Goal: Task Accomplishment & Management: Manage account settings

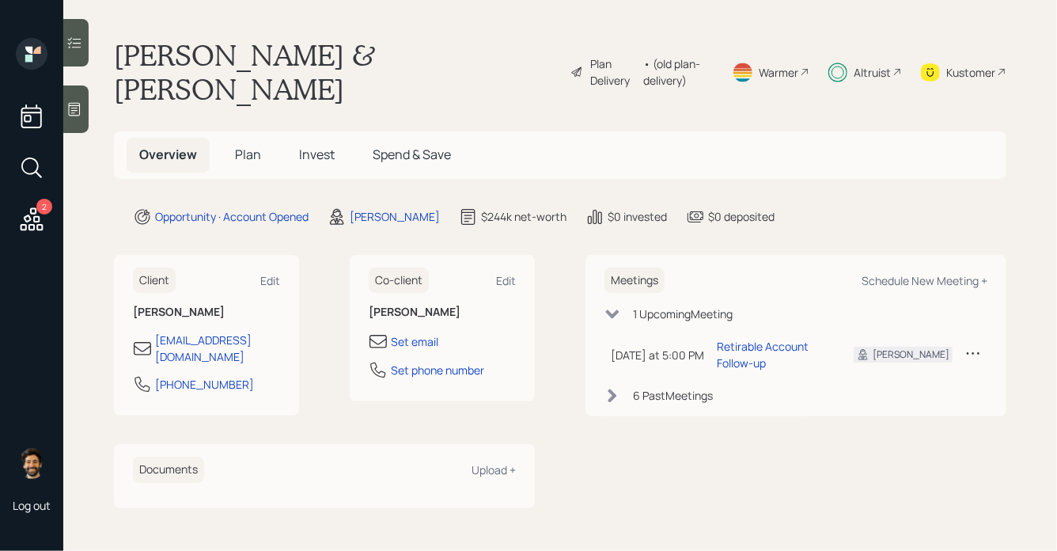
click at [255, 146] on span "Plan" at bounding box center [248, 154] width 26 height 17
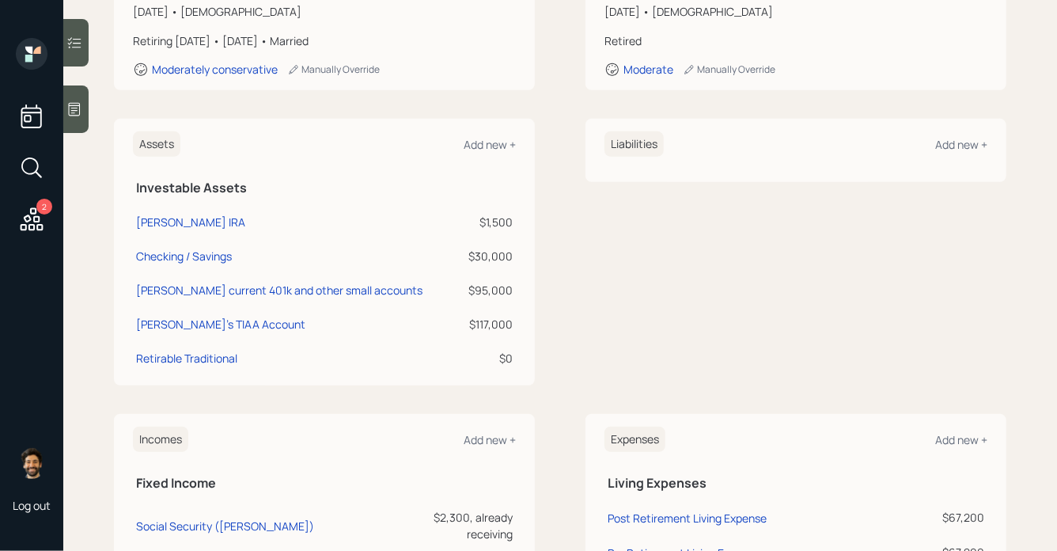
scroll to position [311, 0]
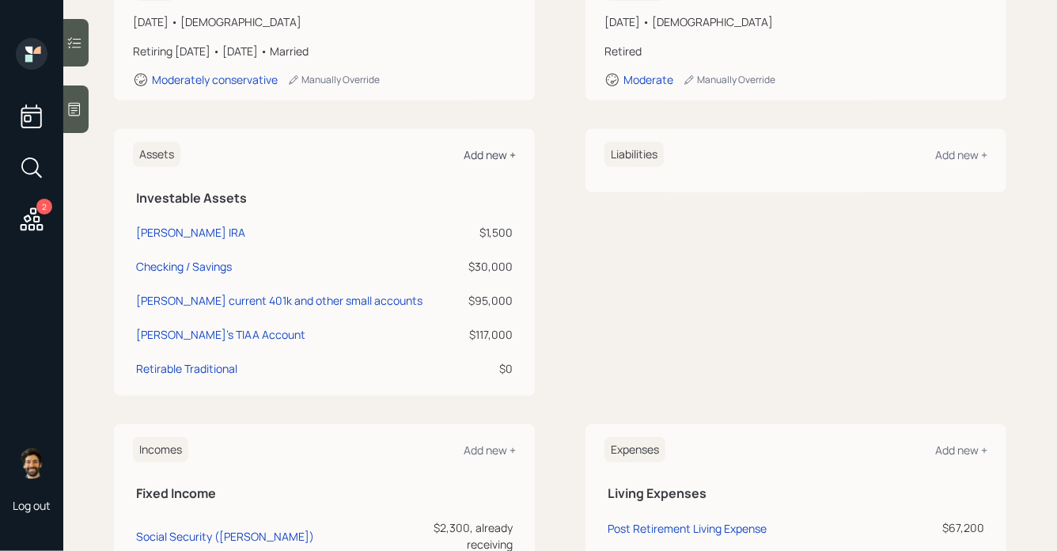
click at [493, 147] on div "Add new +" at bounding box center [490, 154] width 52 height 15
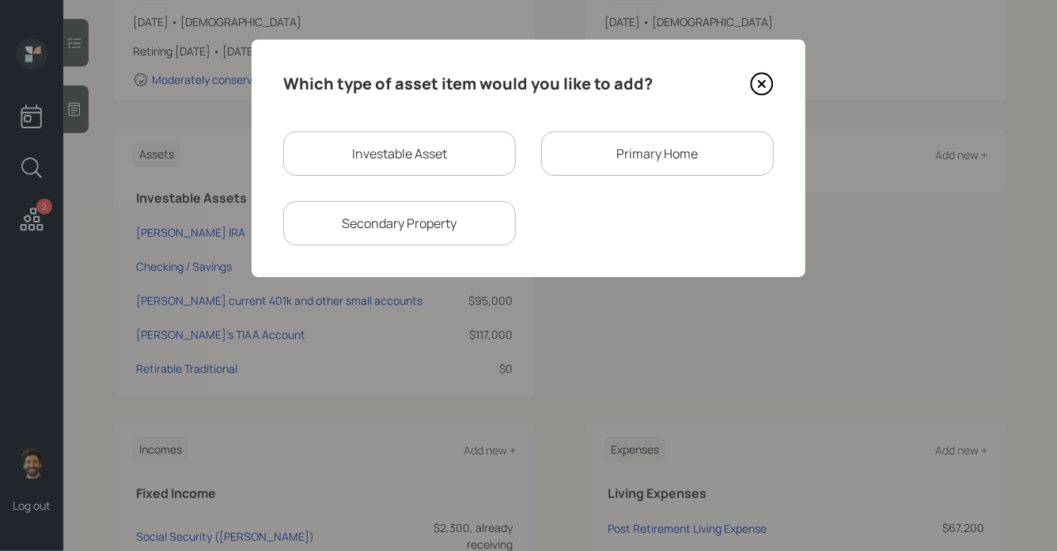
click at [400, 148] on div "Investable Asset" at bounding box center [399, 153] width 233 height 44
select select "taxable"
select select "balanced"
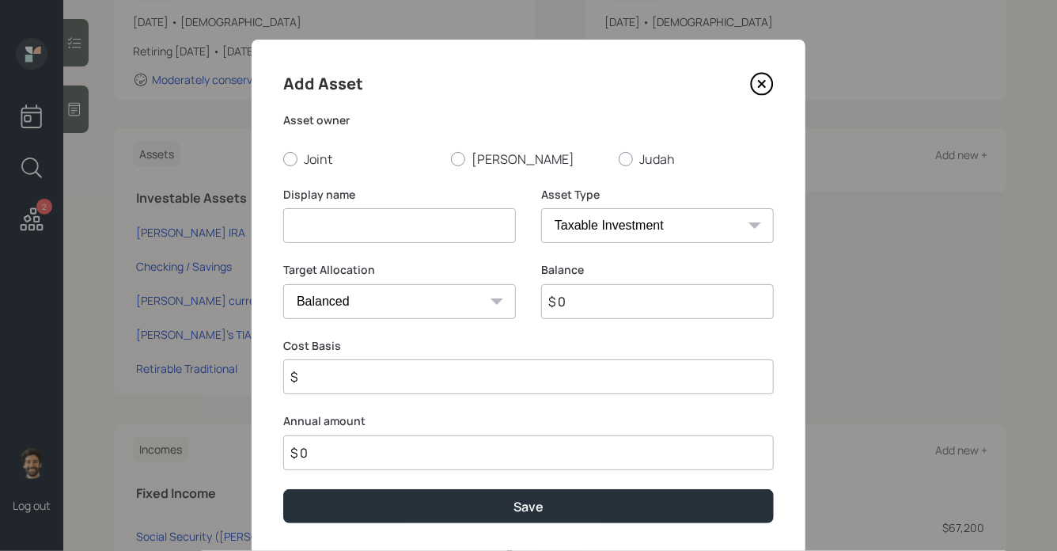
click at [370, 223] on input at bounding box center [399, 225] width 233 height 35
type input "Judah Fixed Contract"
click at [598, 297] on input "$ 0" at bounding box center [657, 301] width 233 height 35
type input "$ 31,000"
click at [638, 163] on label "Judah" at bounding box center [696, 158] width 155 height 17
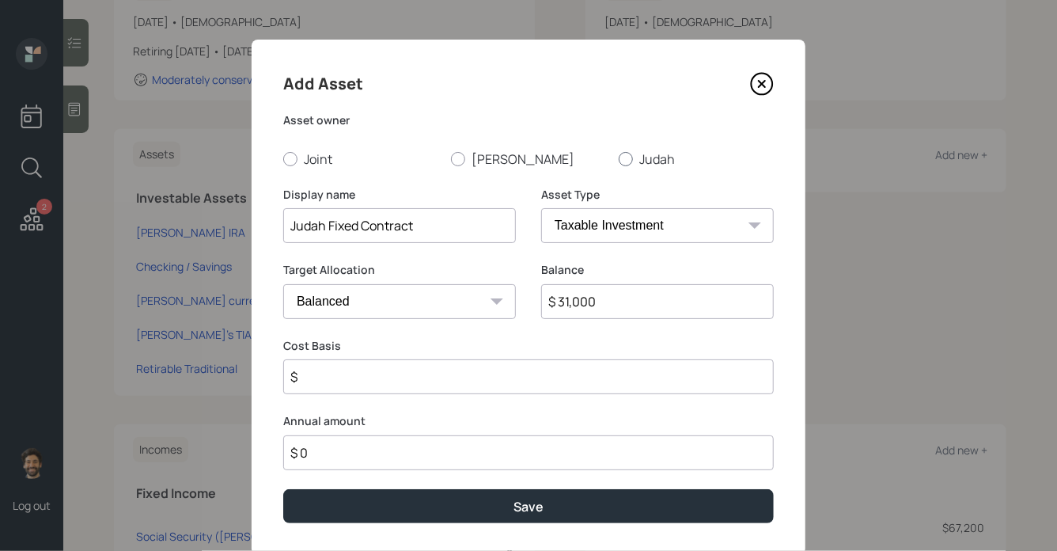
click at [619, 159] on input "Judah" at bounding box center [618, 158] width 1 height 1
radio input "true"
click at [584, 224] on select "SEP IRA IRA Roth IRA 401(k) Roth 401(k) 403(b) Roth 403(b) 457(b) Roth 457(b) H…" at bounding box center [657, 225] width 233 height 35
select select "ira"
click at [541, 208] on select "SEP IRA IRA Roth IRA 401(k) Roth 401(k) 403(b) Roth 403(b) 457(b) Roth 457(b) H…" at bounding box center [657, 225] width 233 height 35
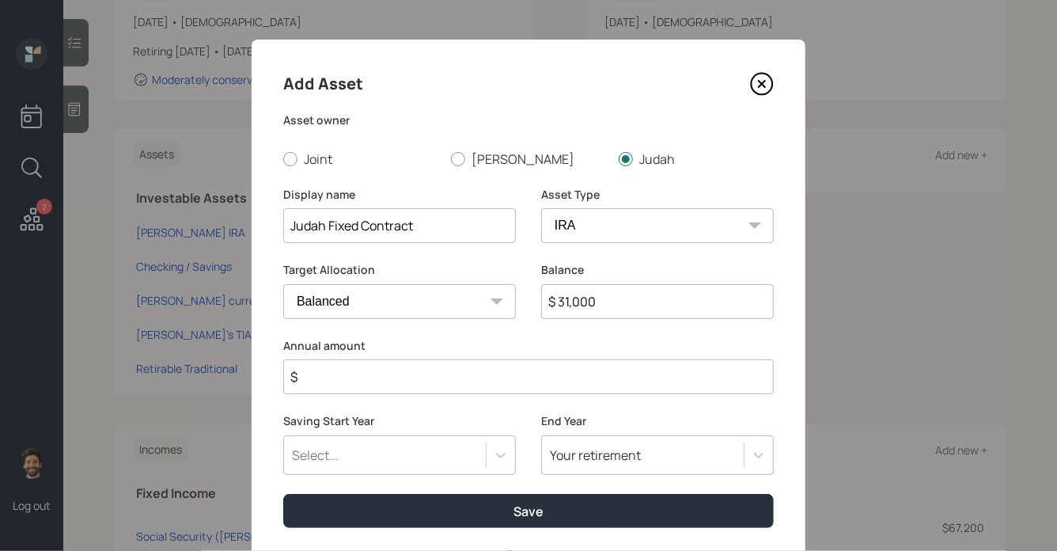
click at [373, 366] on input "$" at bounding box center [528, 376] width 491 height 35
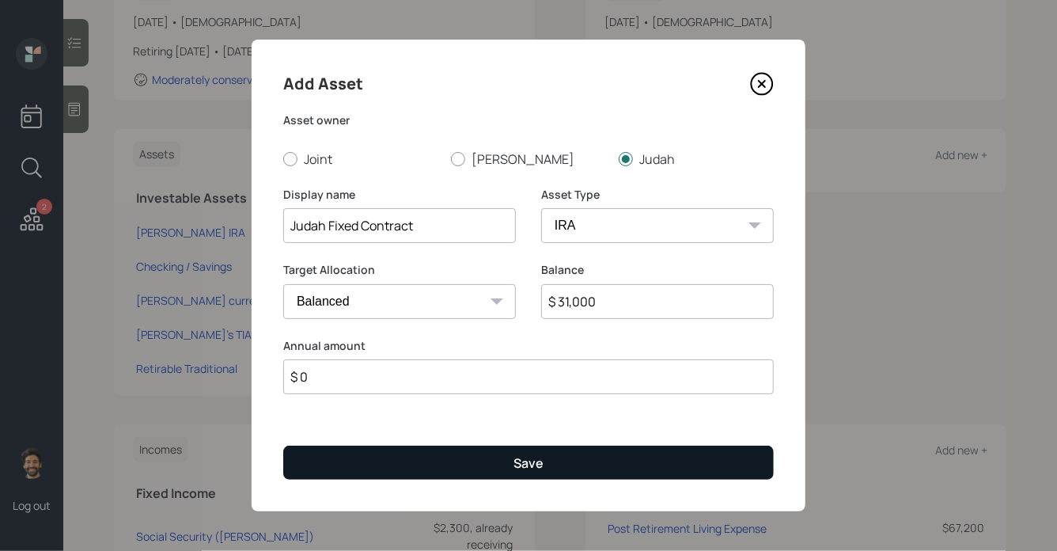
type input "$ 0"
click at [362, 457] on button "Save" at bounding box center [528, 463] width 491 height 34
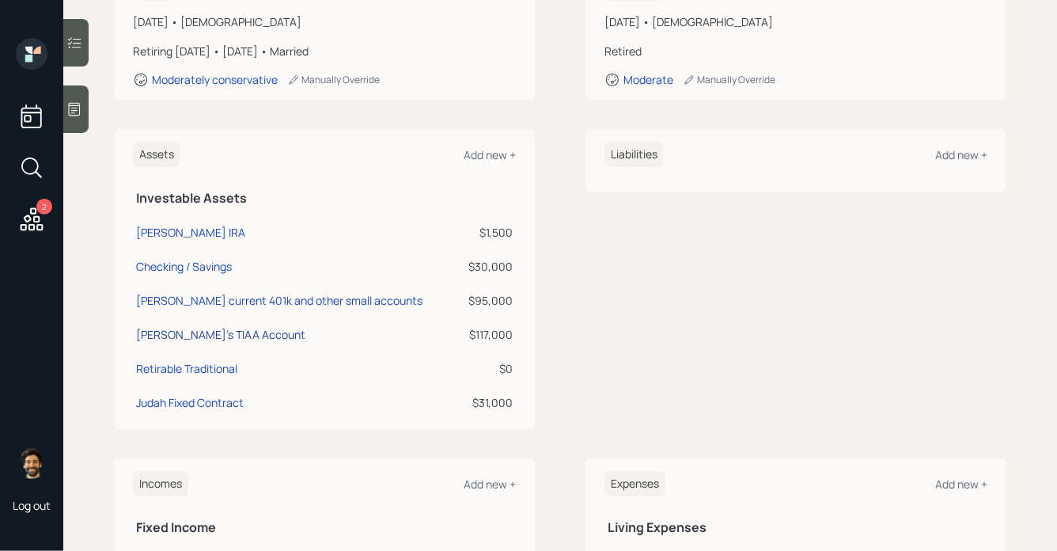
click at [199, 326] on div "Judah's TIAA Account" at bounding box center [220, 334] width 169 height 17
select select "company_sponsored"
select select "balanced"
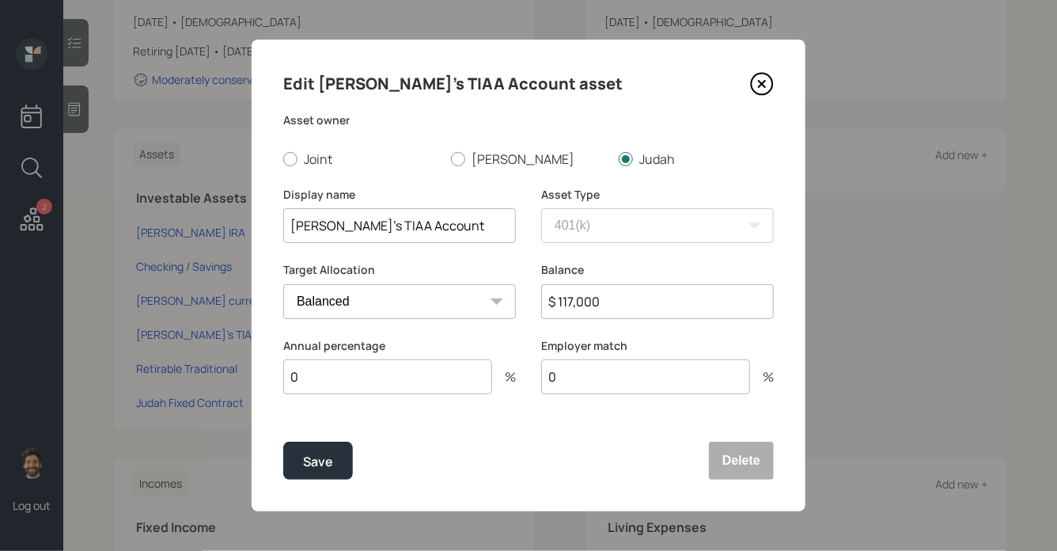
click at [577, 312] on input "$ 117,000" at bounding box center [657, 301] width 233 height 35
type input "$ 85,000"
click at [342, 464] on button "Save" at bounding box center [318, 461] width 70 height 38
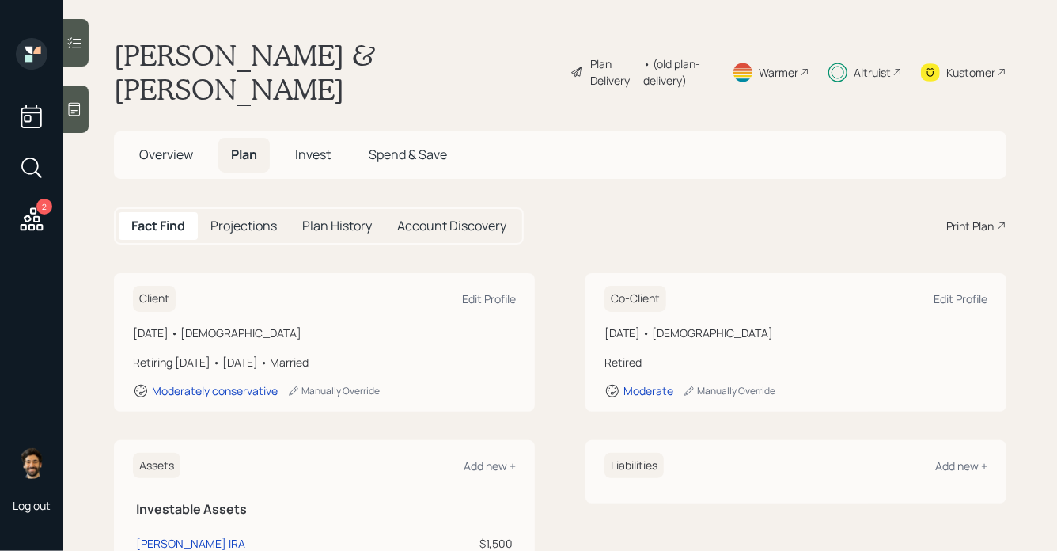
click at [313, 146] on span "Invest" at bounding box center [313, 154] width 36 height 17
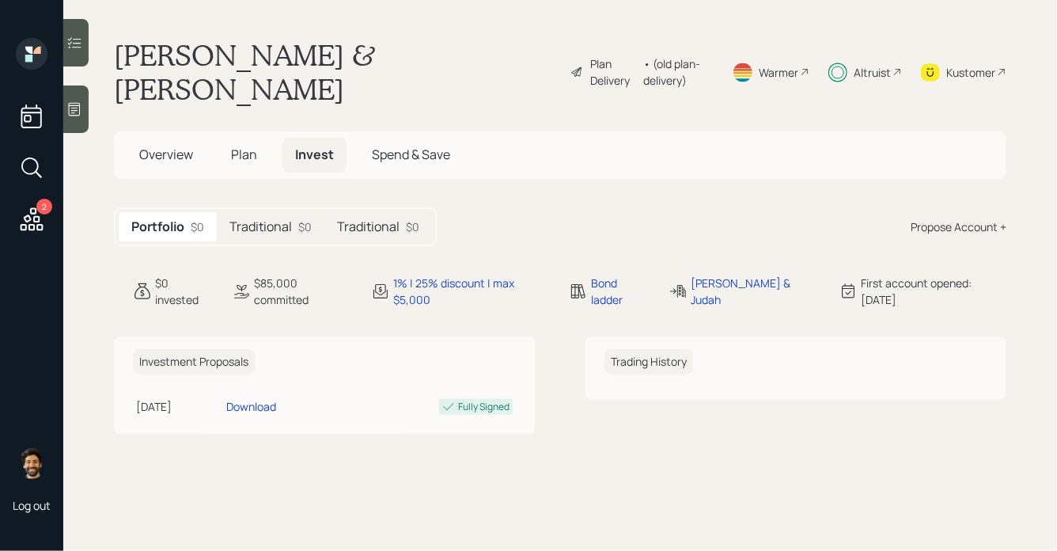
click at [287, 219] on h5 "Traditional" at bounding box center [261, 226] width 63 height 15
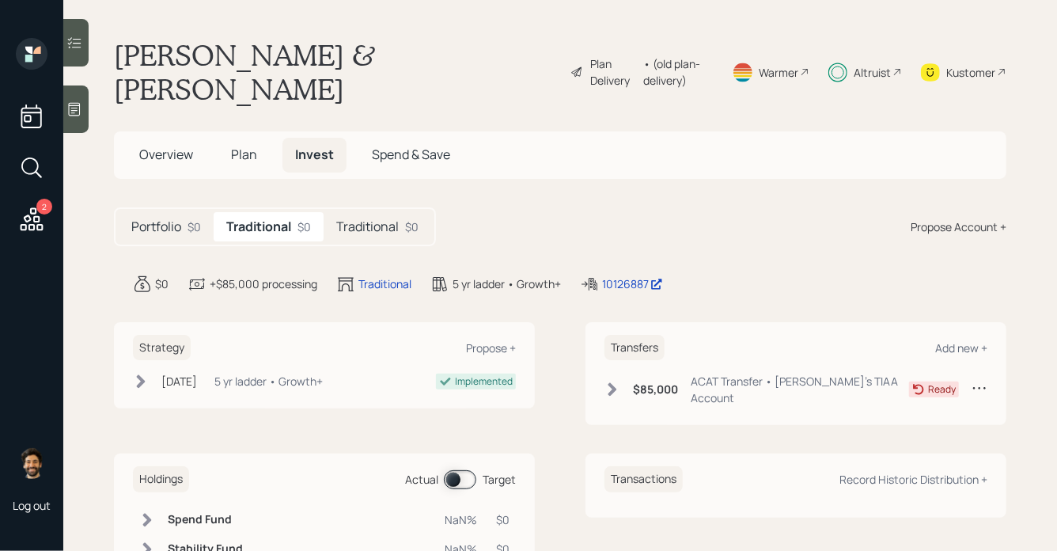
click at [610, 383] on icon at bounding box center [613, 389] width 9 height 13
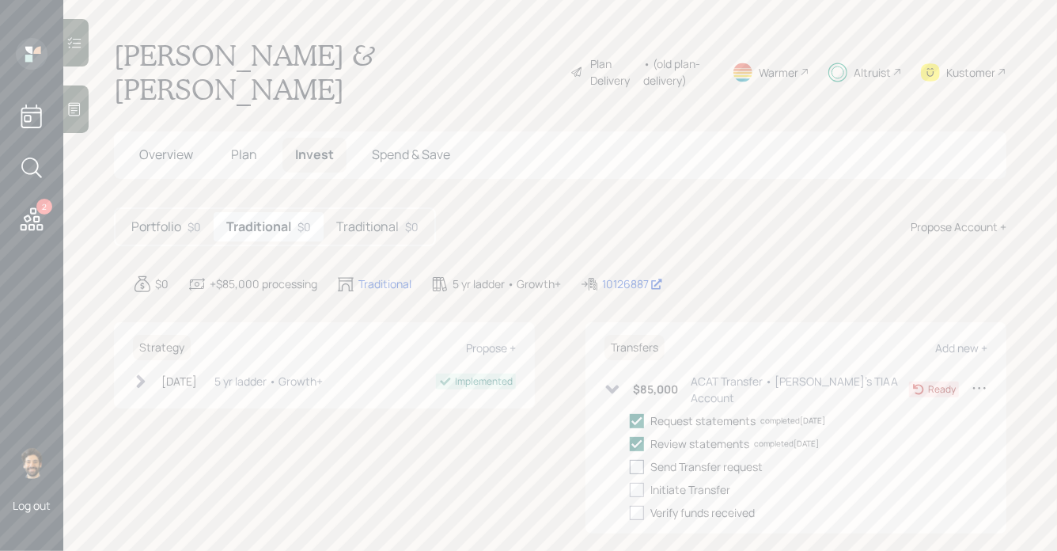
click at [638, 460] on div at bounding box center [637, 467] width 14 height 14
click at [630, 466] on input "checkbox" at bounding box center [629, 466] width 1 height 1
checkbox input "true"
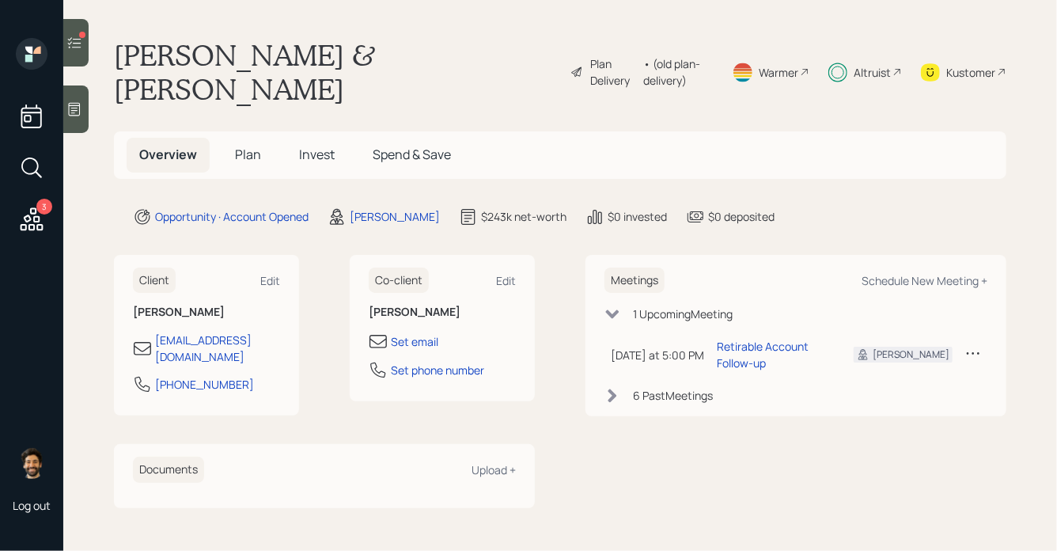
click at [880, 64] on div "Altruist" at bounding box center [872, 72] width 37 height 17
click at [923, 273] on div "Schedule New Meeting +" at bounding box center [925, 280] width 126 height 15
select select "f14b762f-c7c2-4b89-9227-8fa891345eea"
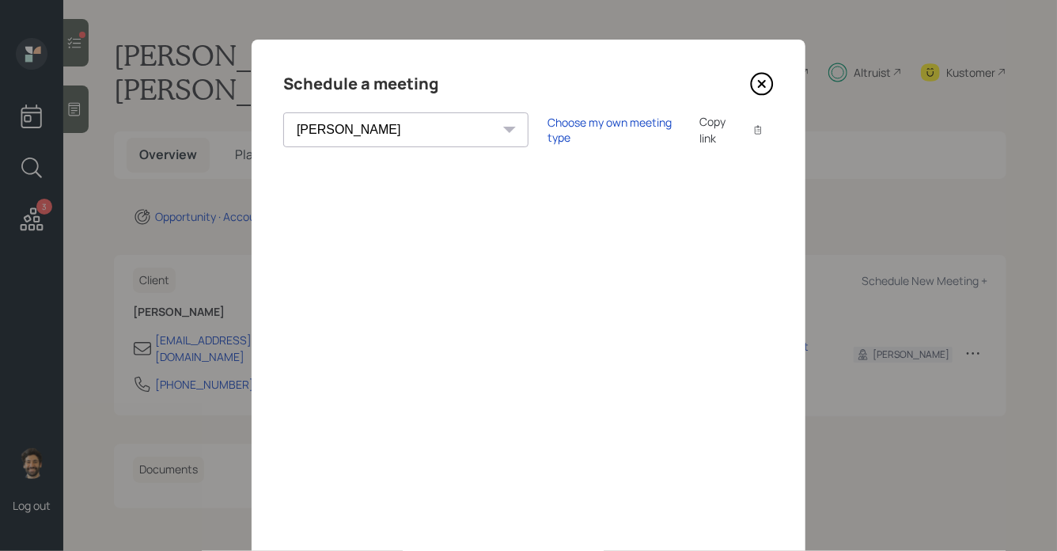
click at [765, 85] on icon at bounding box center [762, 84] width 6 height 6
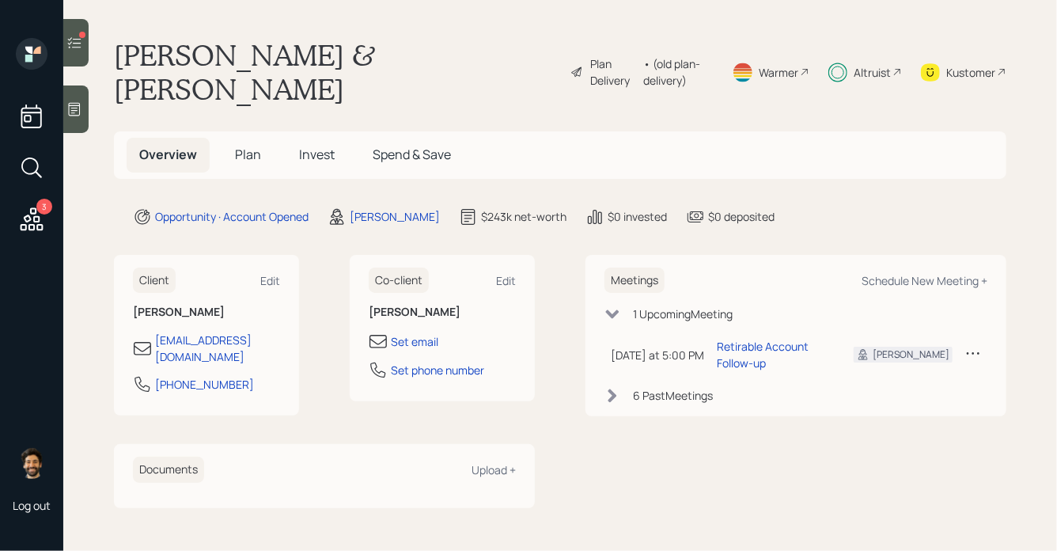
click at [249, 146] on span "Plan" at bounding box center [248, 154] width 26 height 17
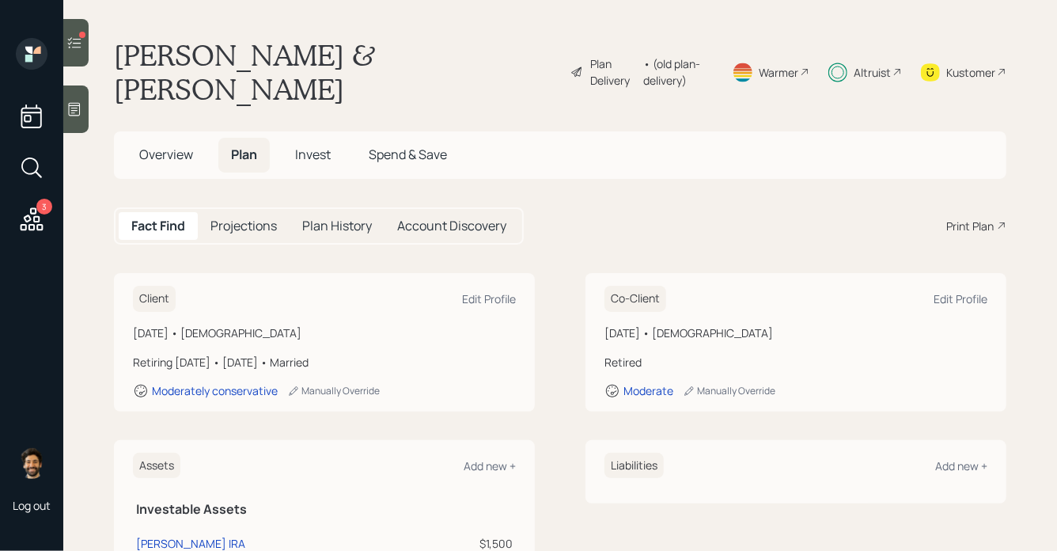
click at [670, 57] on div "• (old plan-delivery)" at bounding box center [678, 71] width 70 height 33
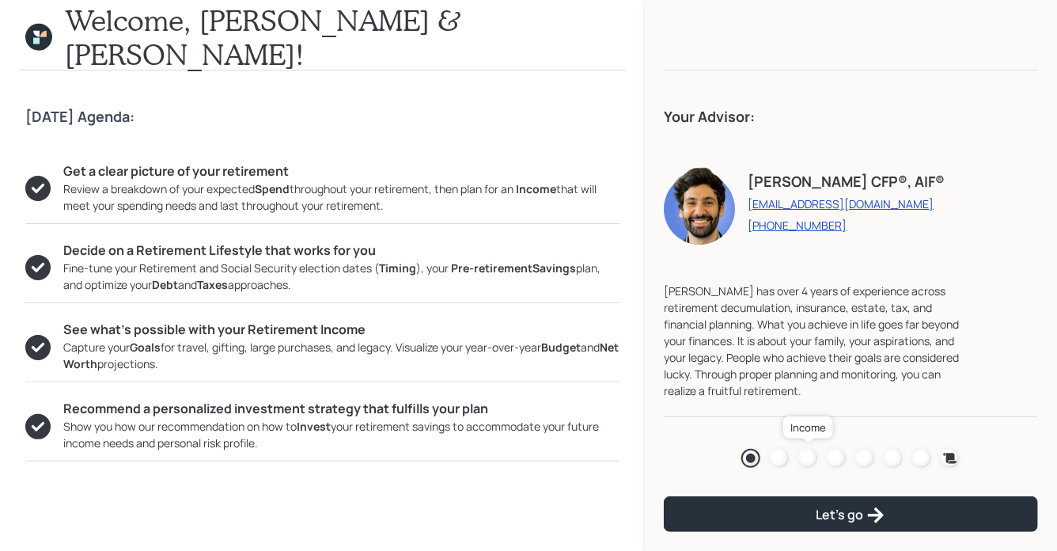
click at [806, 457] on div at bounding box center [808, 458] width 19 height 19
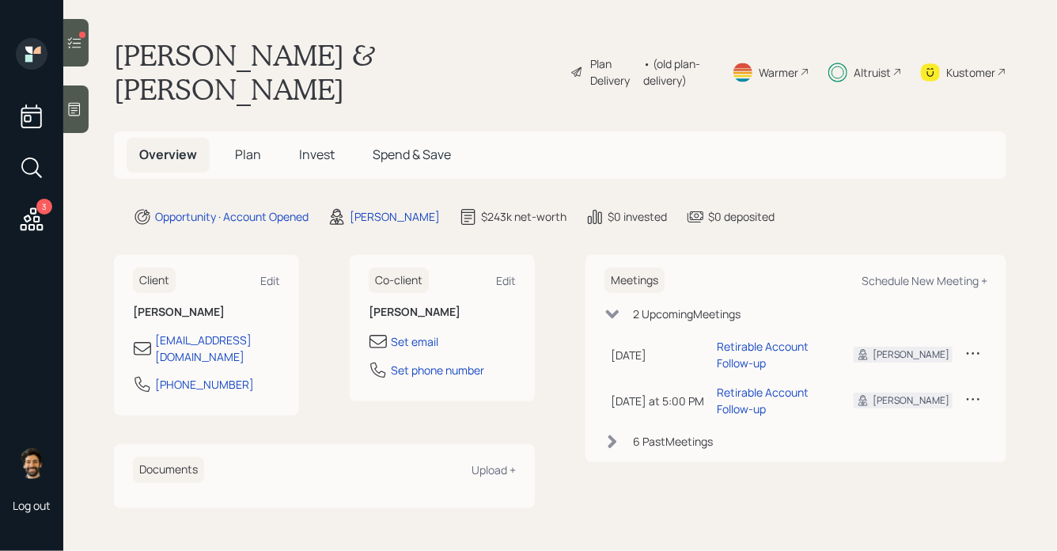
click at [70, 41] on icon at bounding box center [74, 43] width 16 height 16
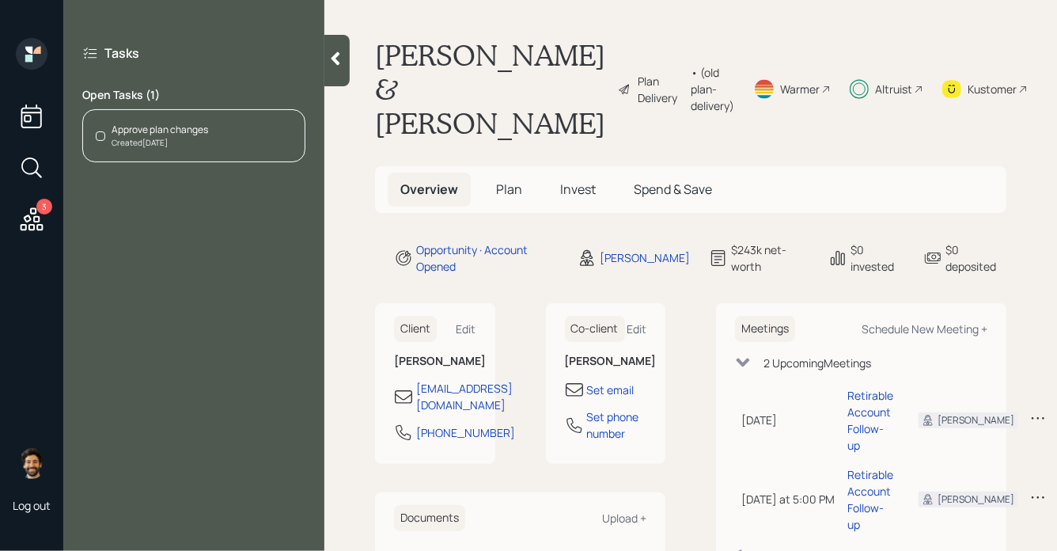
click at [175, 131] on div "Approve plan changes" at bounding box center [160, 130] width 97 height 14
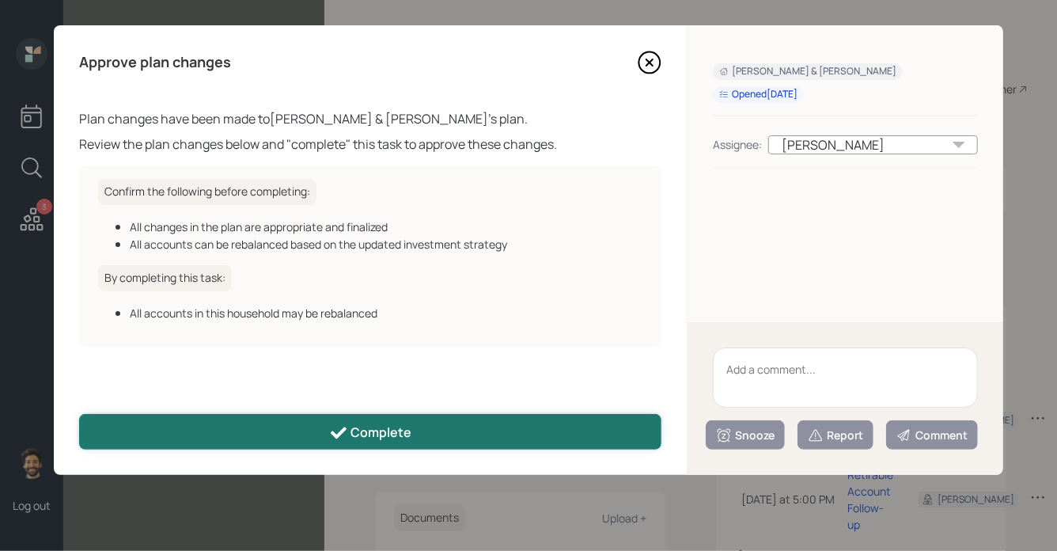
click at [213, 437] on button "Complete" at bounding box center [370, 432] width 583 height 36
